Goal: Transaction & Acquisition: Purchase product/service

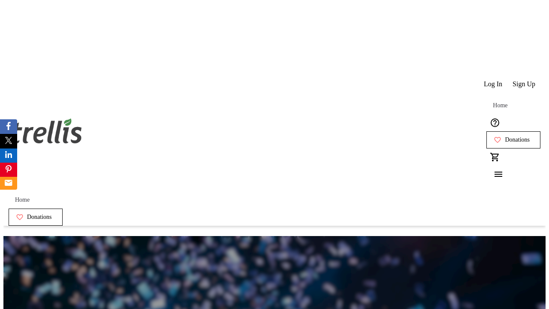
click at [525, 80] on span "Sign Up" at bounding box center [524, 84] width 23 height 8
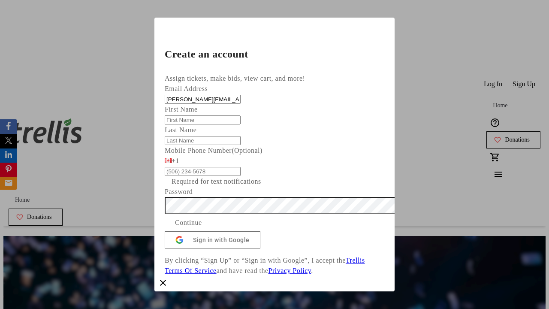
type input "[PERSON_NAME][EMAIL_ADDRESS][DOMAIN_NAME]"
type input "[PERSON_NAME]"
click at [202, 228] on span "Continue" at bounding box center [188, 223] width 27 height 10
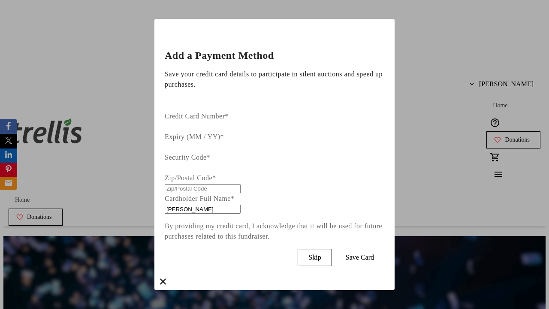
click at [321, 254] on span "Skip" at bounding box center [314, 258] width 12 height 8
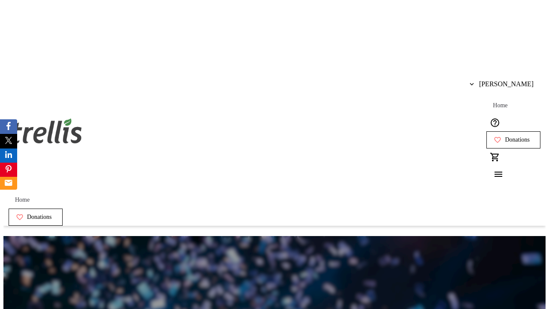
click at [505, 136] on span "Donations" at bounding box center [517, 139] width 25 height 7
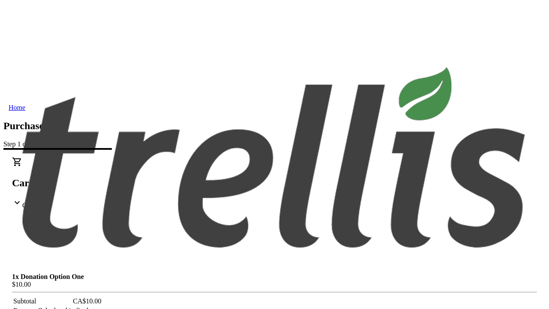
select select "CA"
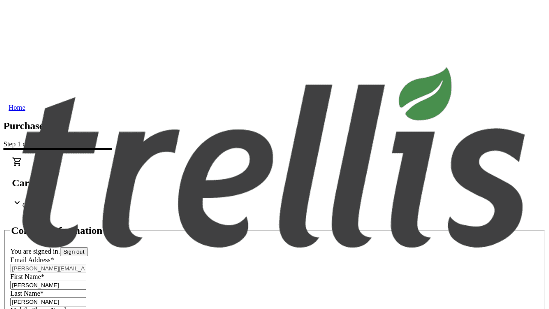
type input "[STREET_ADDRESS][PERSON_NAME]"
type input "Kelowna"
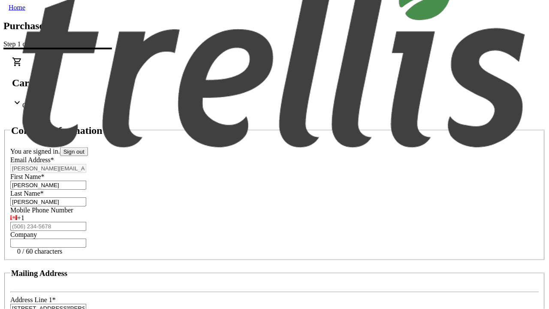
select select "BC"
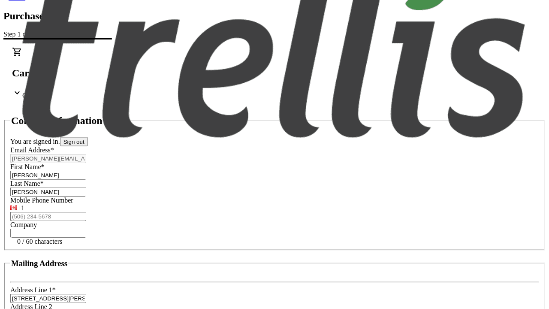
type input "Kelowna"
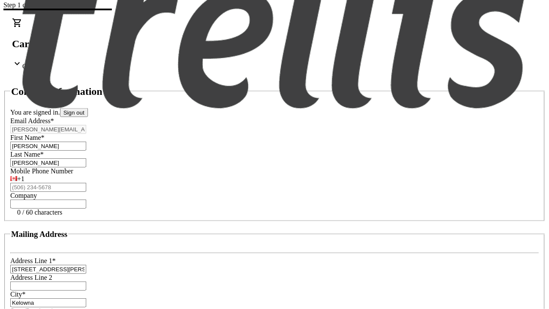
type input "V1Y 0C2"
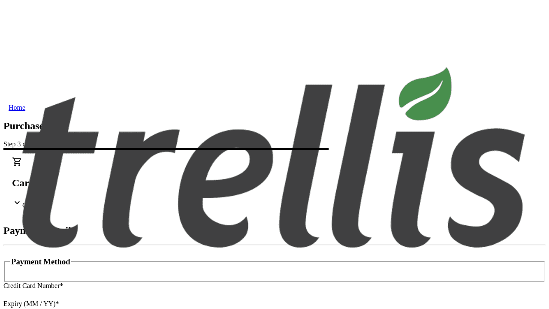
type input "V1Y 0C2"
